Goal: Transaction & Acquisition: Purchase product/service

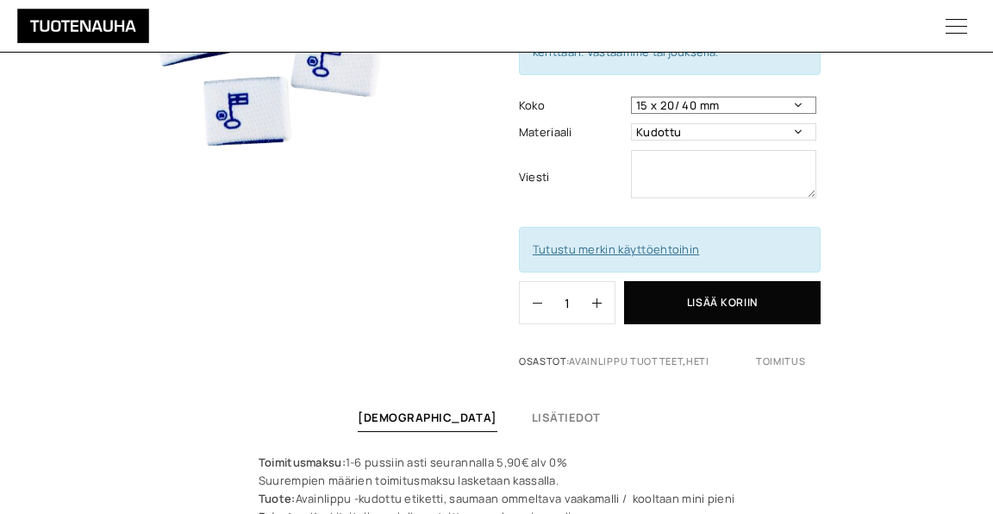
scroll to position [296, 0]
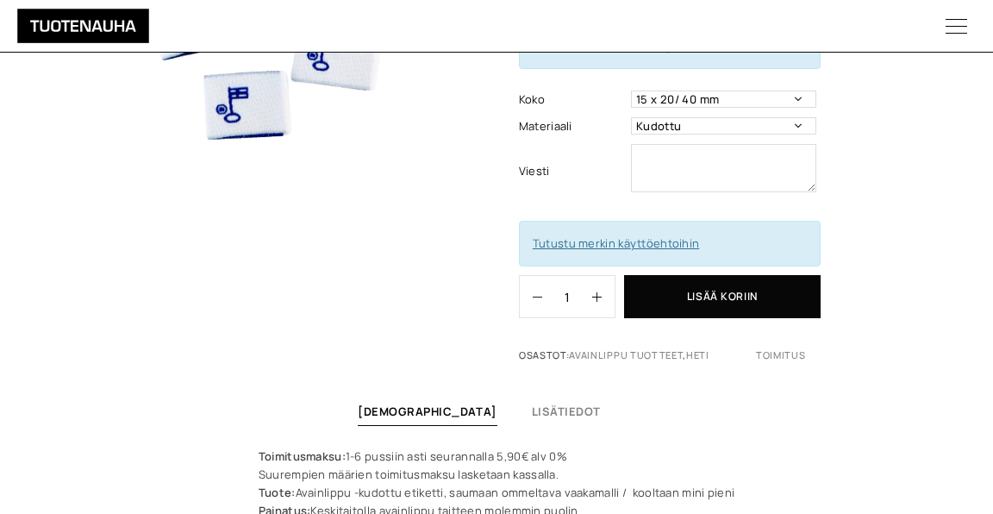
click at [701, 293] on button "Lisää koriin" at bounding box center [722, 296] width 196 height 43
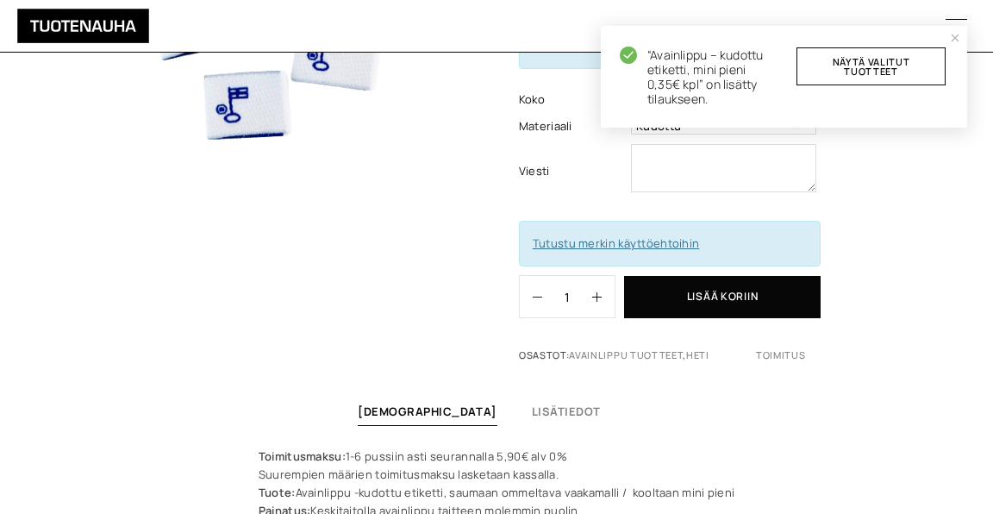
click at [914, 62] on link "Näytä valitut tuotteet" at bounding box center [870, 66] width 149 height 38
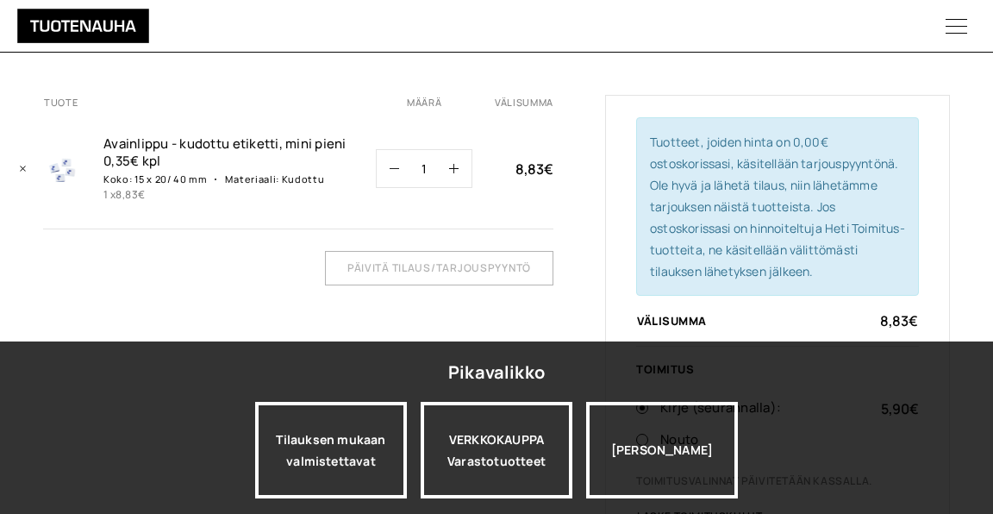
scroll to position [185, 0]
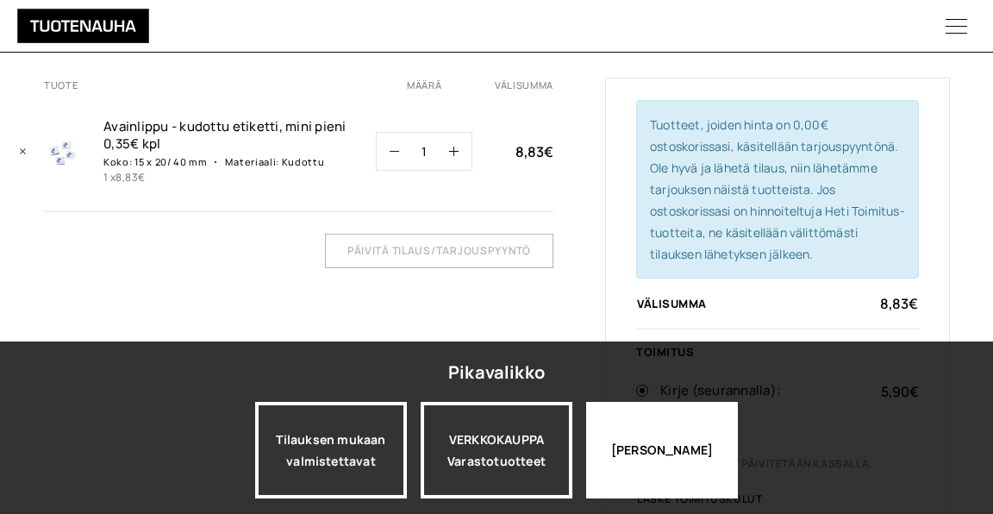
click at [647, 437] on div "Jatka katselua" at bounding box center [662, 450] width 152 height 97
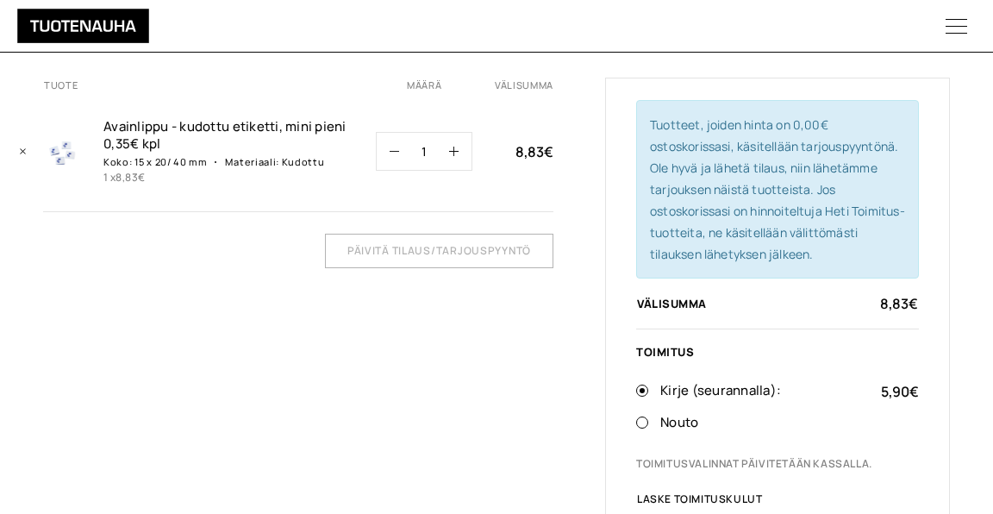
click at [451, 153] on icon "button" at bounding box center [453, 150] width 9 height 9
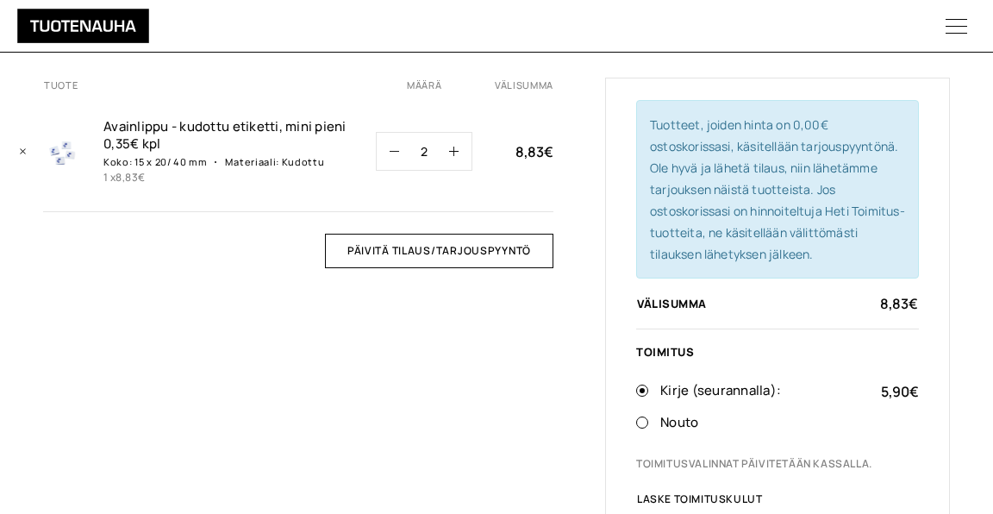
click at [457, 151] on icon "button" at bounding box center [453, 150] width 9 height 9
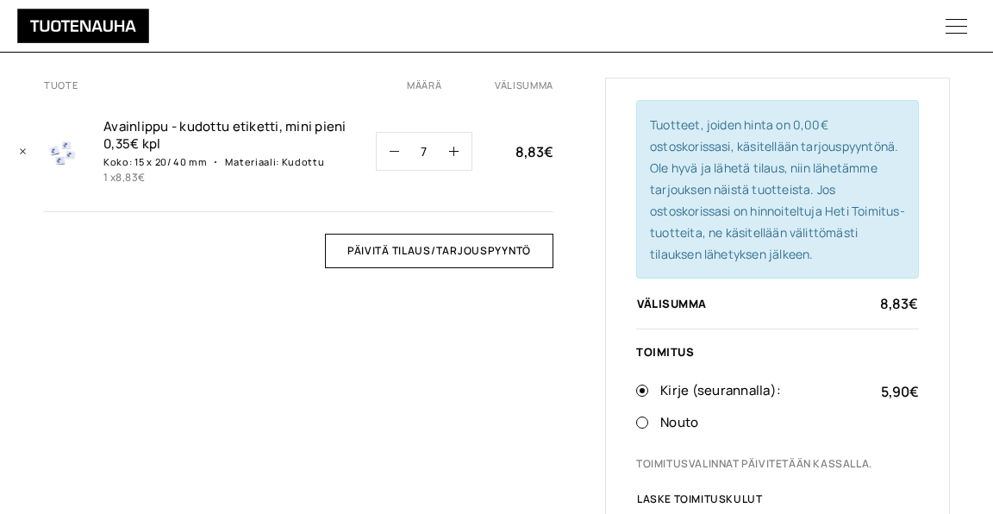
click at [457, 151] on icon "button" at bounding box center [453, 150] width 9 height 9
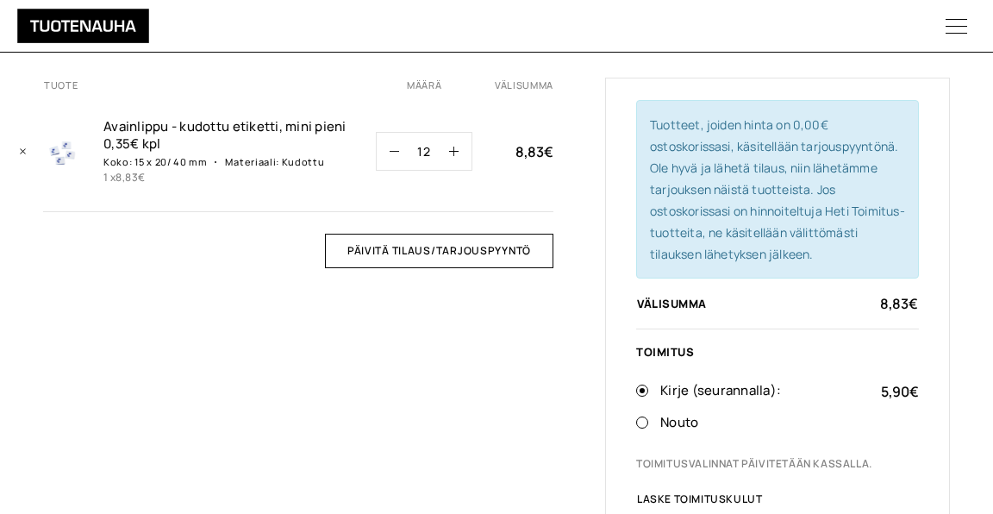
click at [457, 151] on icon "button" at bounding box center [453, 150] width 9 height 9
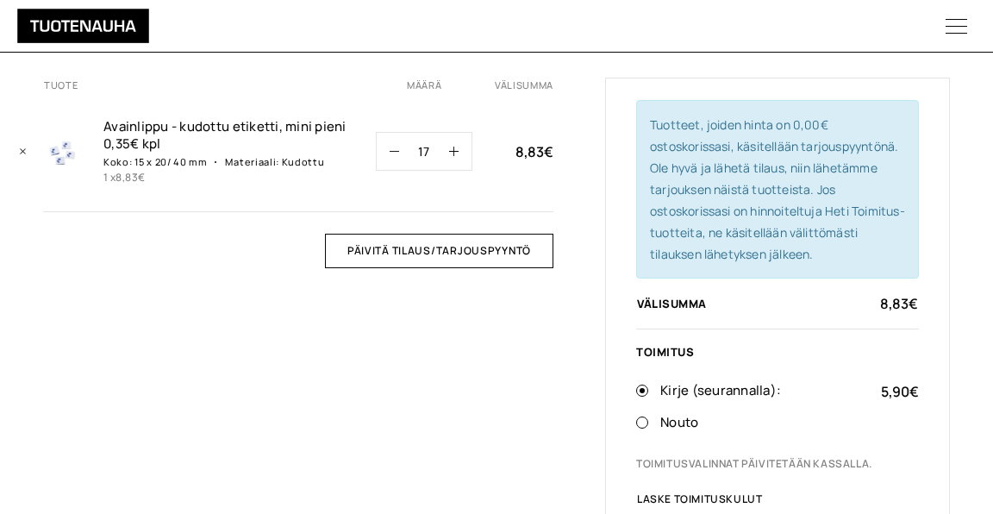
click at [457, 151] on icon "button" at bounding box center [453, 150] width 9 height 9
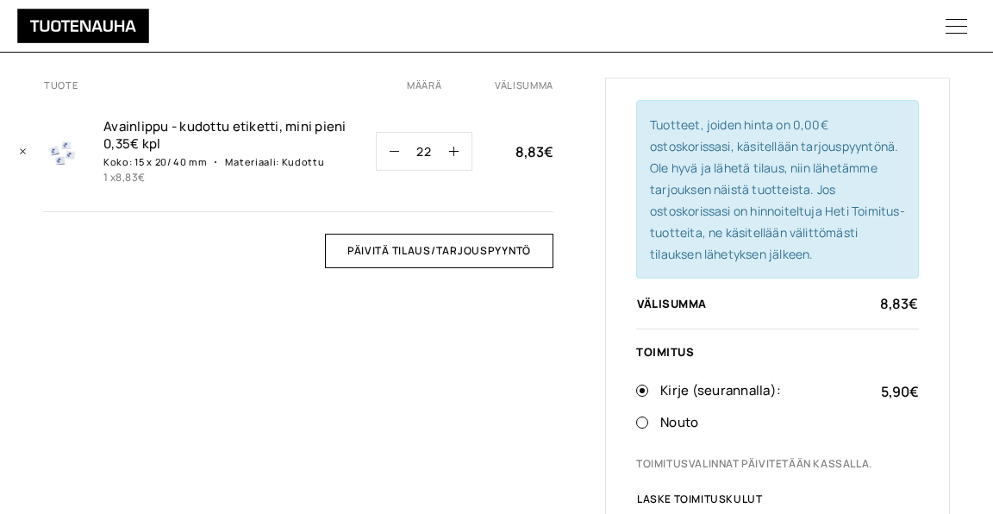
click at [457, 151] on icon "button" at bounding box center [453, 150] width 9 height 9
type input "25"
click at [452, 252] on input "Päivitä tilaus/tarjouspyyntö" at bounding box center [439, 251] width 228 height 34
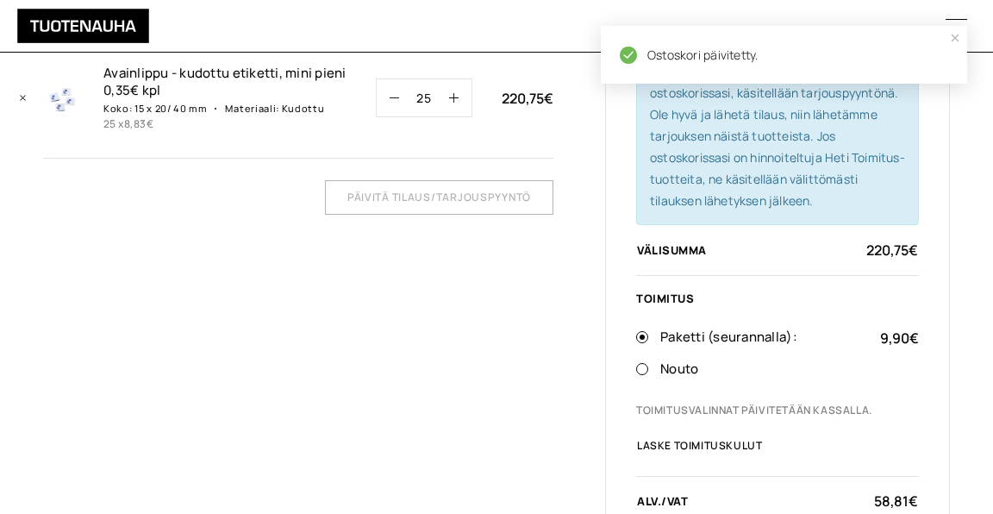
scroll to position [240, 0]
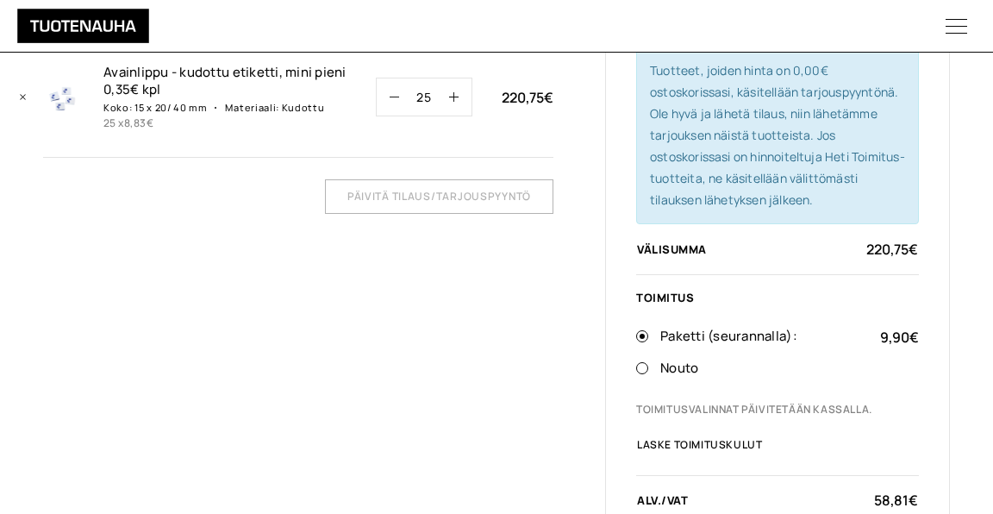
click at [451, 92] on icon "button" at bounding box center [453, 96] width 9 height 9
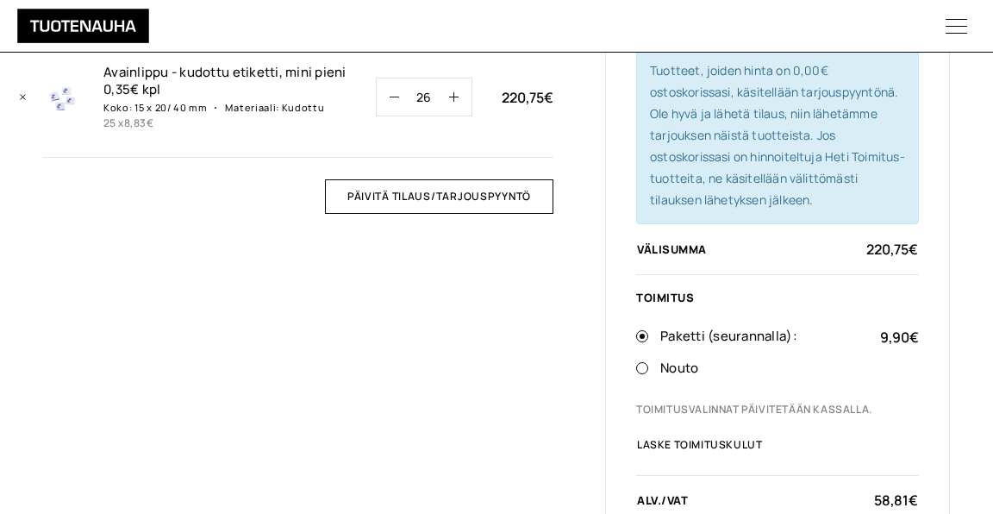
click at [451, 92] on icon "button" at bounding box center [453, 96] width 9 height 9
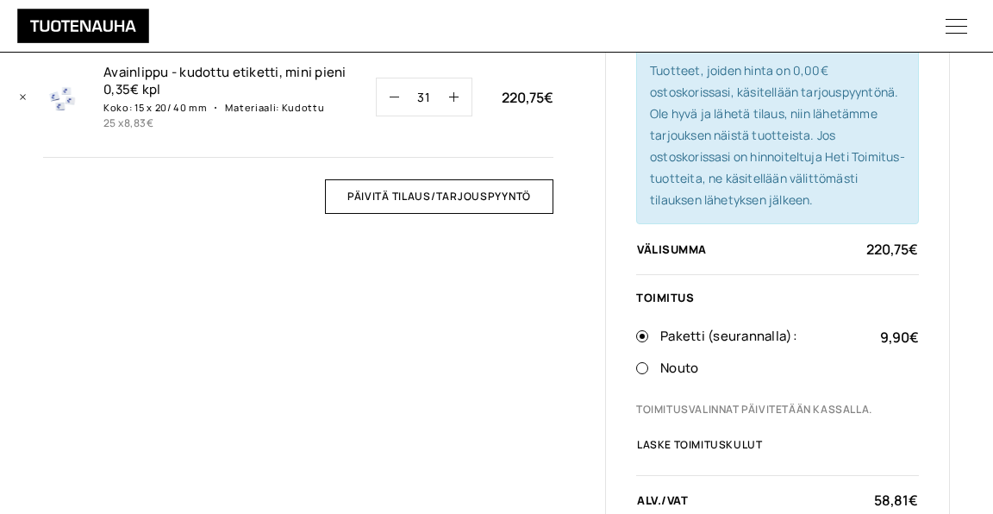
click at [451, 92] on icon "button" at bounding box center [453, 96] width 9 height 9
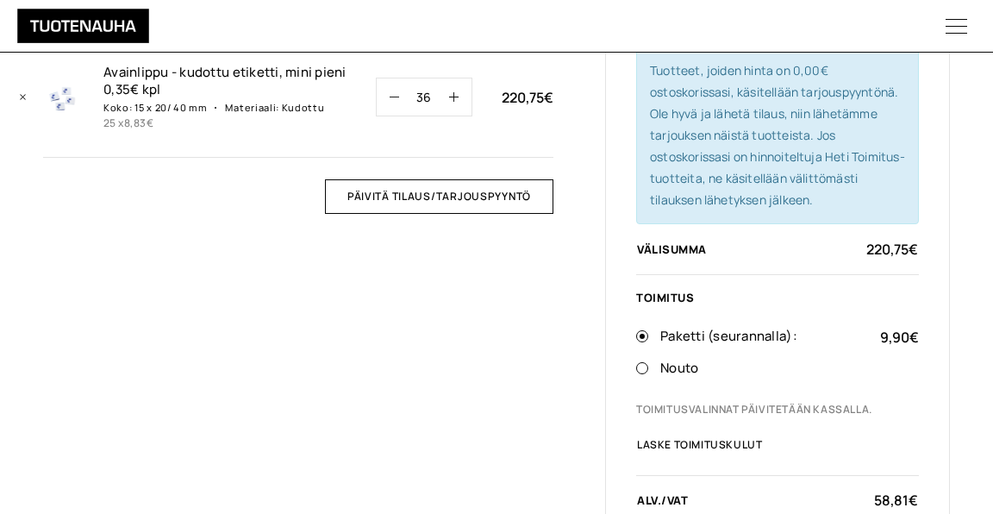
click at [451, 92] on icon "button" at bounding box center [453, 96] width 9 height 9
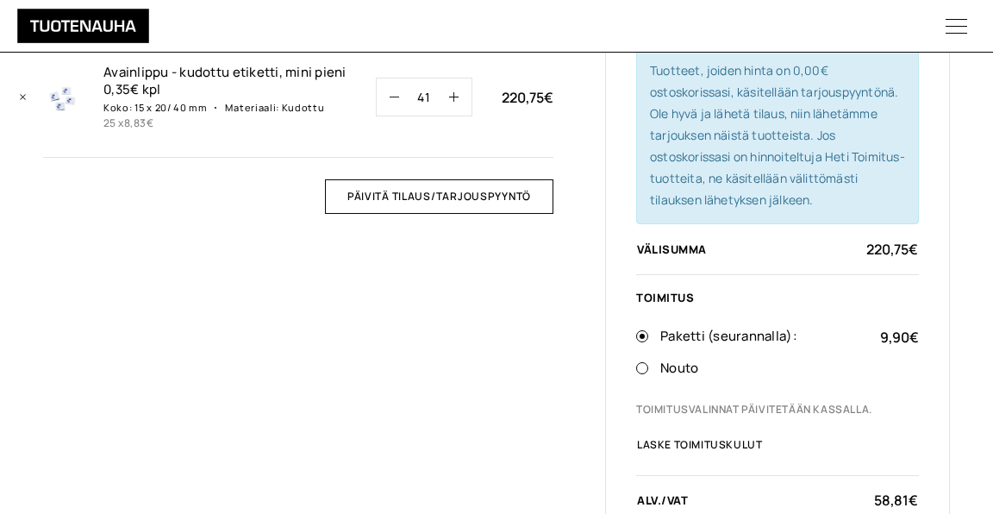
click at [451, 92] on icon "button" at bounding box center [453, 96] width 9 height 9
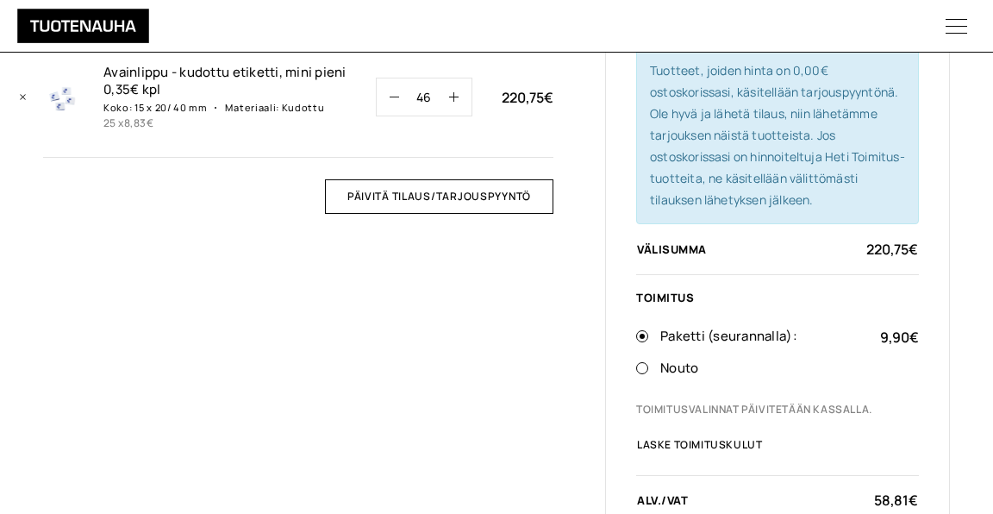
click at [451, 92] on icon "button" at bounding box center [453, 96] width 9 height 9
type input "48"
click at [446, 192] on input "Päivitä tilaus/tarjouspyyntö" at bounding box center [439, 196] width 228 height 34
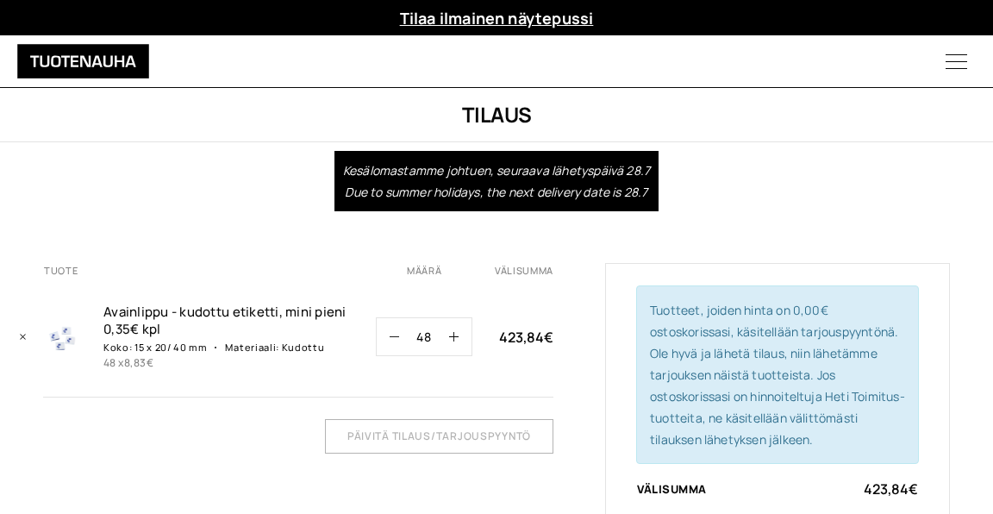
scroll to position [0, 0]
click at [22, 333] on icon "Poista Avainlippu - kudottu etiketti, mini pieni 0,35€ kpl ostoskorista" at bounding box center [23, 337] width 8 height 8
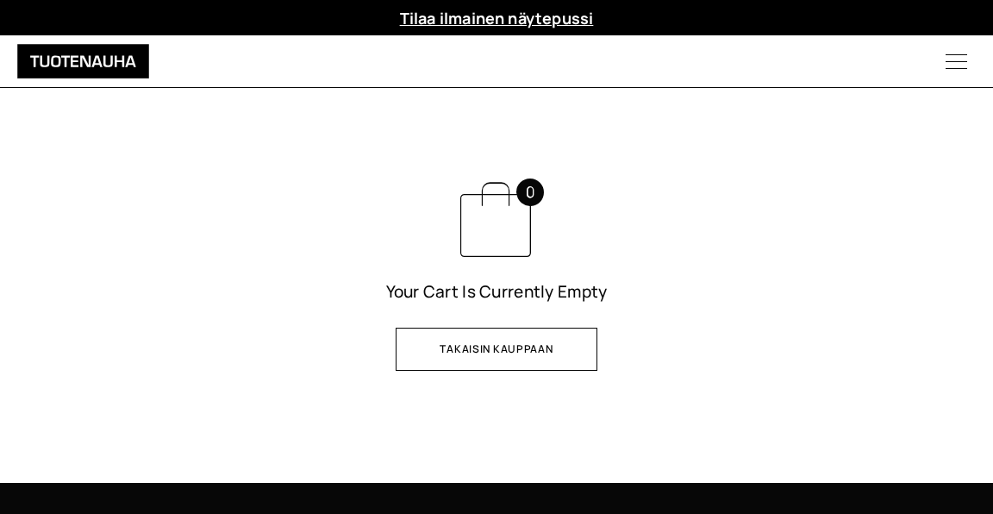
click at [433, 348] on link "Takaisin kauppaan" at bounding box center [496, 348] width 201 height 43
